Goal: Task Accomplishment & Management: Manage account settings

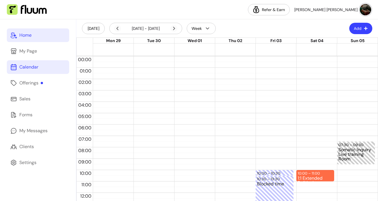
click at [23, 34] on div "Home" at bounding box center [25, 35] width 12 height 7
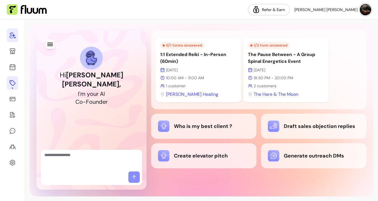
click at [11, 84] on icon at bounding box center [13, 83] width 6 height 6
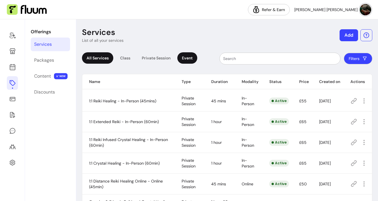
click at [191, 59] on div "Event" at bounding box center [187, 57] width 20 height 11
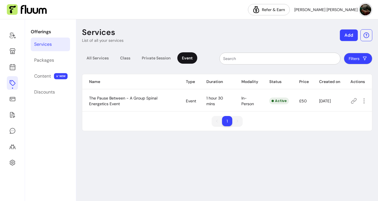
click at [345, 37] on button "Add" at bounding box center [348, 36] width 18 height 12
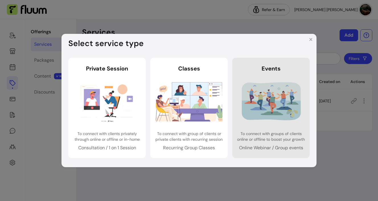
click at [262, 104] on img at bounding box center [270, 101] width 67 height 44
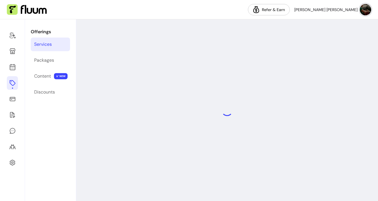
select select "***"
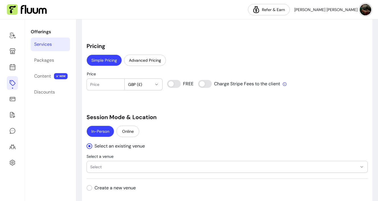
scroll to position [406, 0]
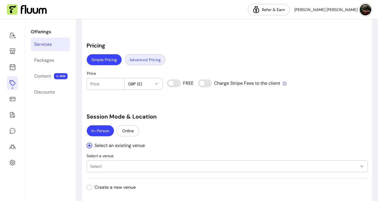
click at [147, 60] on button "Advanced Pricing" at bounding box center [145, 59] width 41 height 11
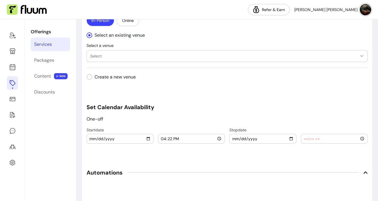
scroll to position [530, 0]
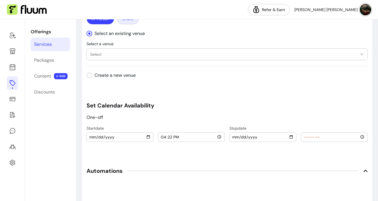
click at [134, 22] on button "Online" at bounding box center [128, 18] width 22 height 11
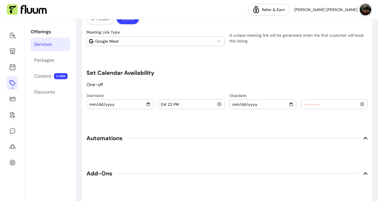
click at [219, 42] on icon "button" at bounding box center [218, 41] width 5 height 5
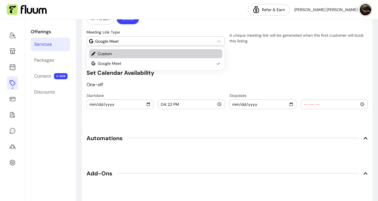
click at [195, 55] on span "Custom" at bounding box center [156, 54] width 117 height 6
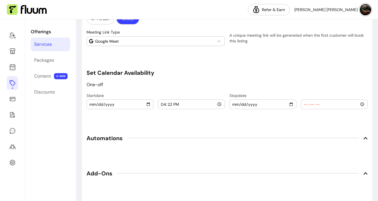
select select "******"
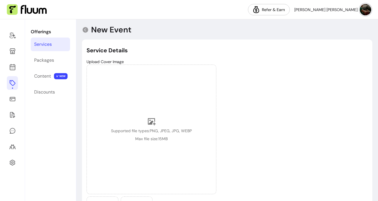
scroll to position [0, 0]
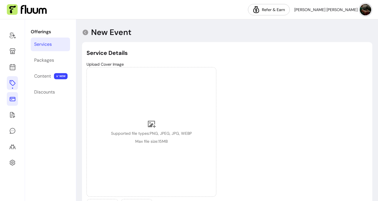
click at [11, 99] on icon at bounding box center [12, 99] width 7 height 7
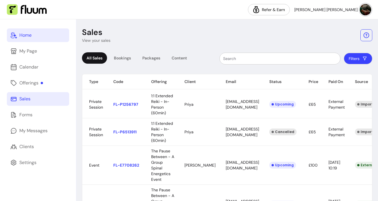
click at [20, 34] on div "Home" at bounding box center [25, 35] width 12 height 7
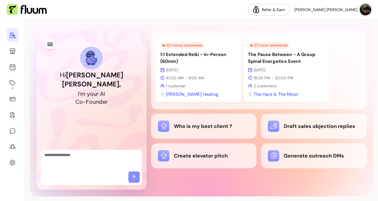
click at [85, 158] on textarea "Ask me anything..." at bounding box center [91, 160] width 94 height 17
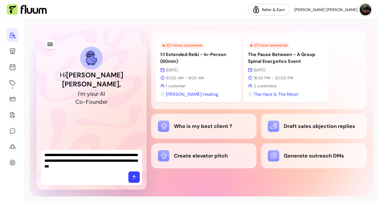
type textarea "**********"
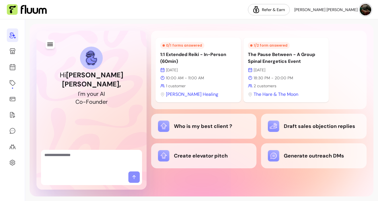
scroll to position [88, 0]
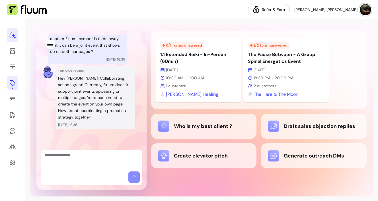
click at [11, 82] on icon at bounding box center [12, 83] width 7 height 7
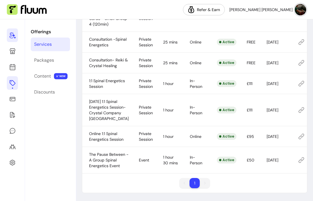
scroll to position [392, 0]
click at [308, 157] on icon "button" at bounding box center [311, 160] width 7 height 7
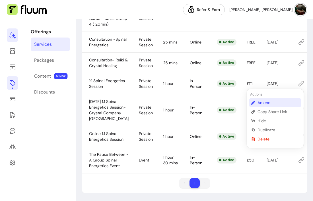
click at [266, 103] on span "Amend" at bounding box center [278, 103] width 42 height 6
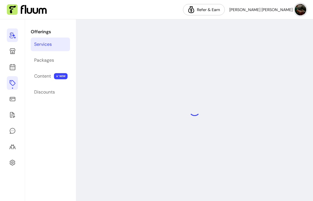
select select "***"
select select "**********"
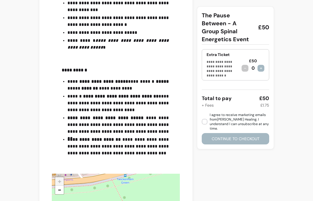
scroll to position [825, 0]
